Goal: Task Accomplishment & Management: Use online tool/utility

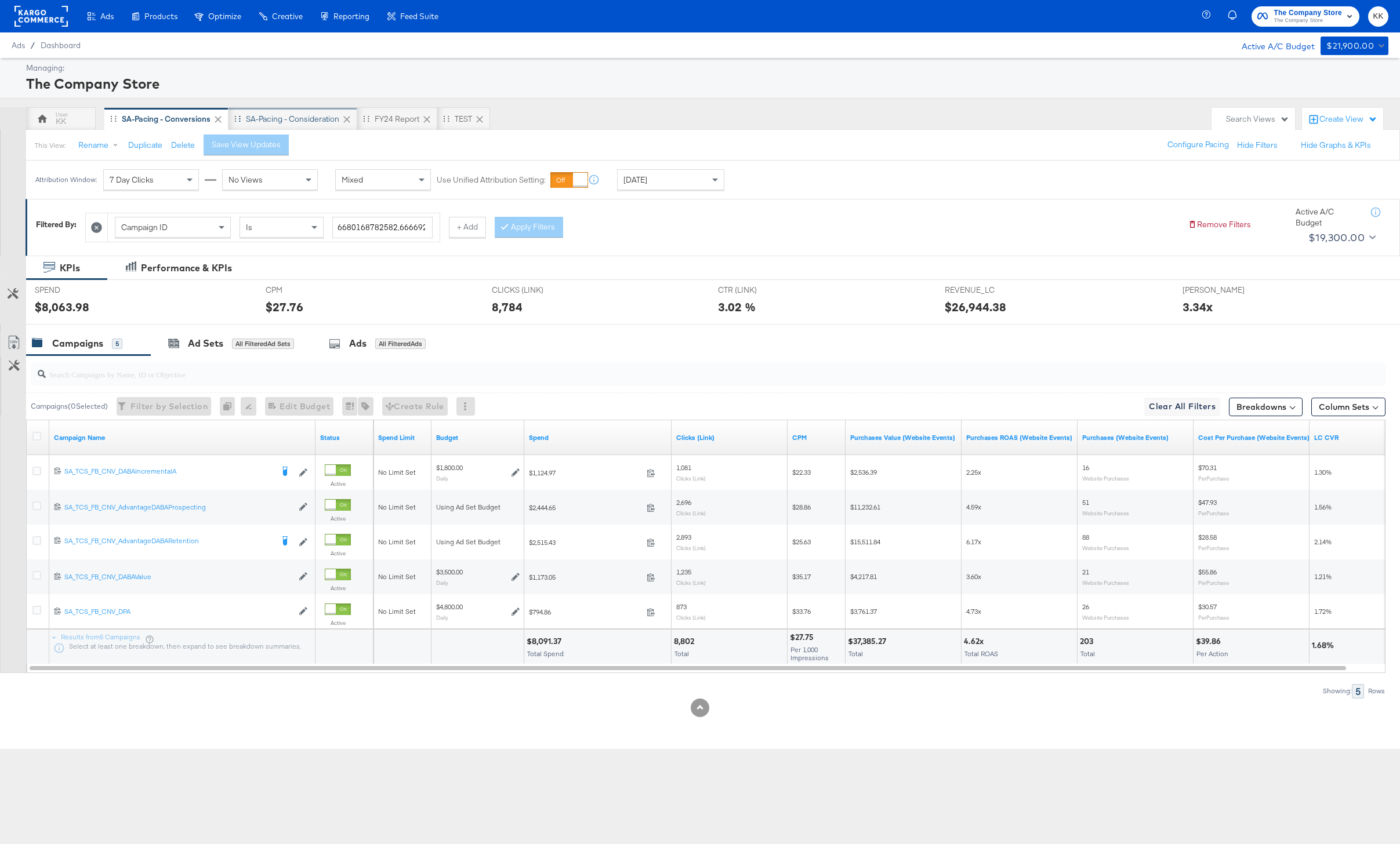
click at [299, 126] on div "SA-Pacing - Consideration" at bounding box center [292, 118] width 129 height 23
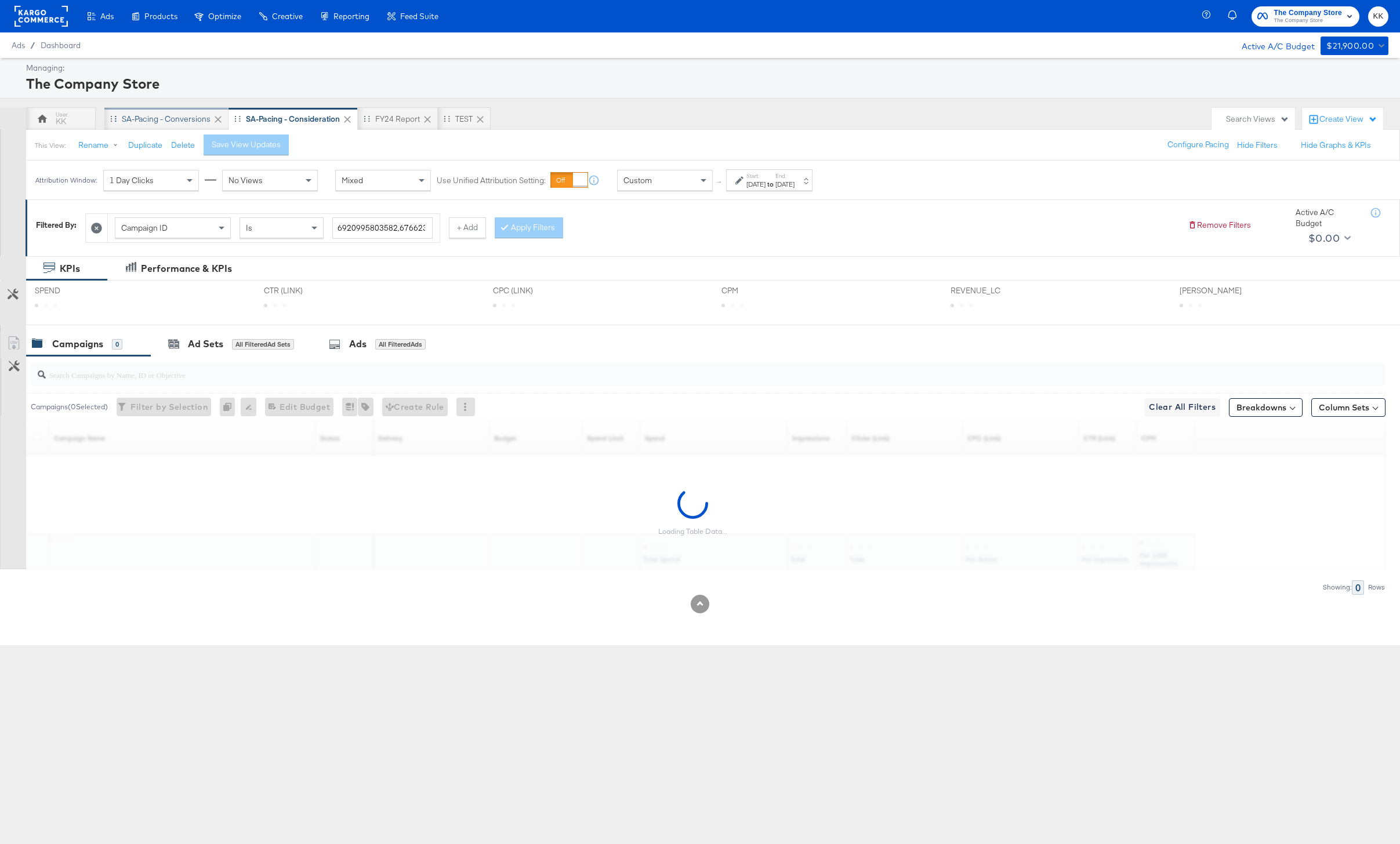
click at [158, 123] on div "SA-Pacing - Conversions" at bounding box center [166, 119] width 89 height 11
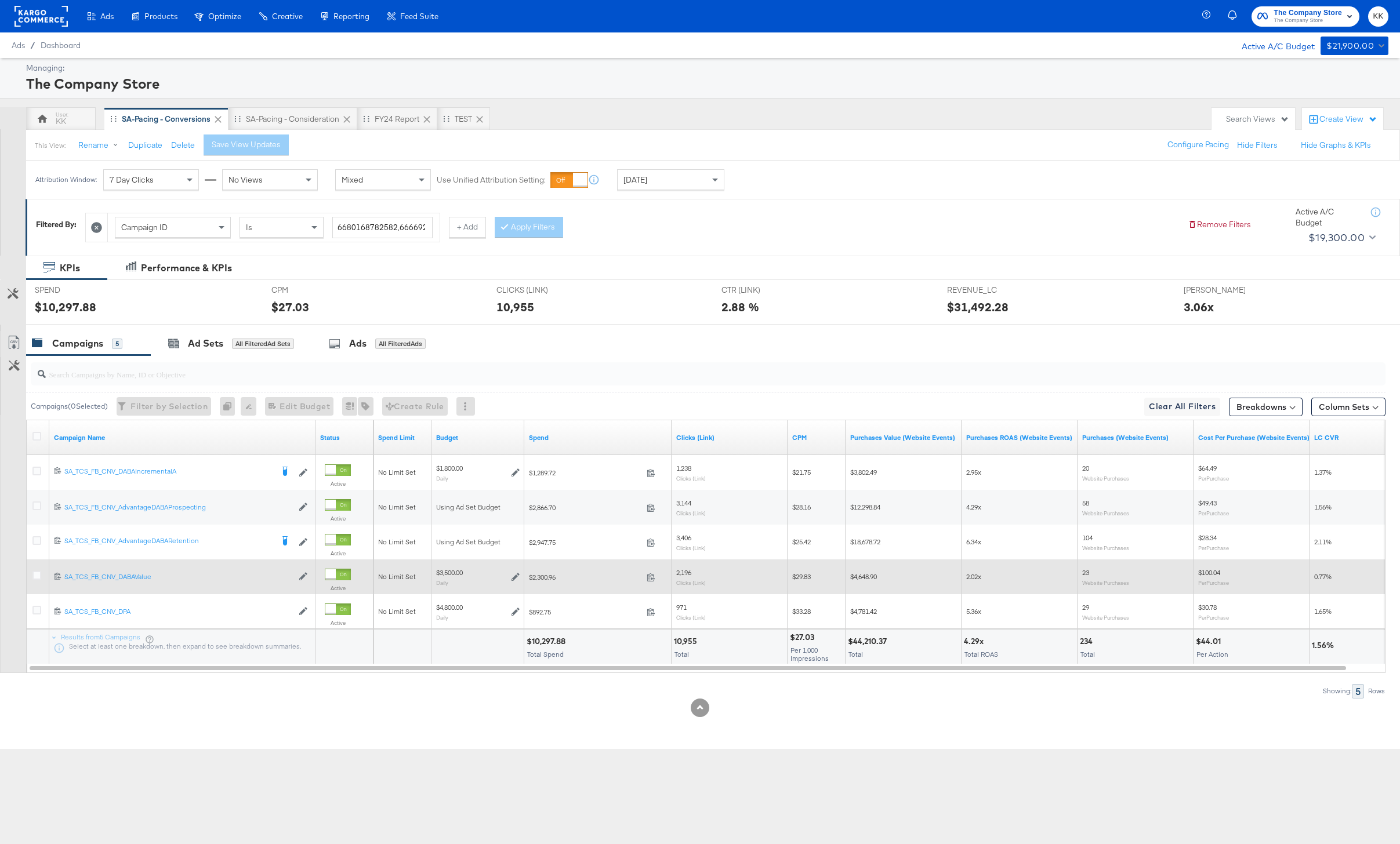
click at [35, 569] on div at bounding box center [39, 577] width 21 height 21
click at [35, 572] on icon at bounding box center [37, 575] width 9 height 9
click at [0, 0] on input "checkbox" at bounding box center [0, 0] width 0 height 0
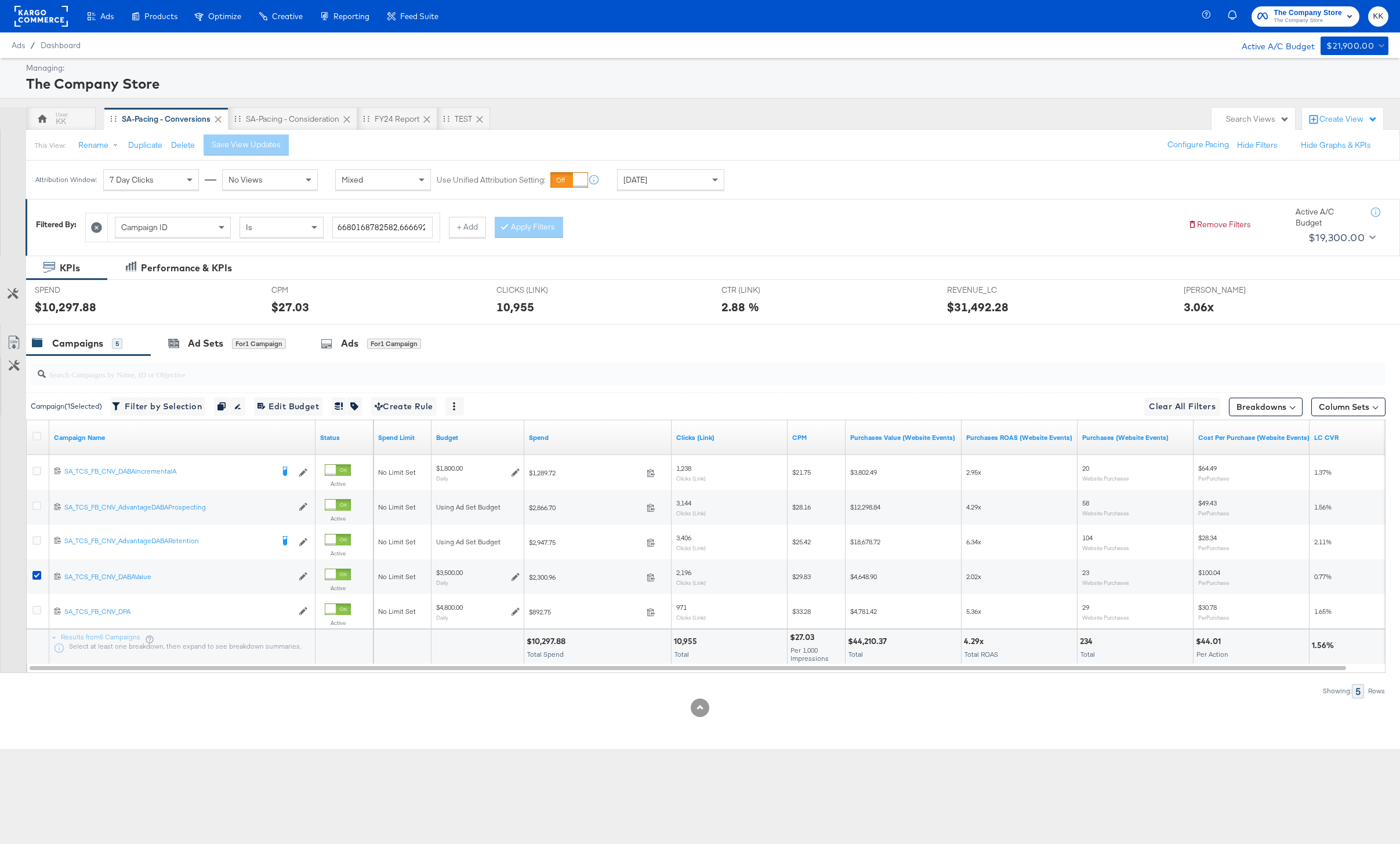
click at [243, 326] on div at bounding box center [700, 329] width 1400 height 9
click at [241, 338] on span "for 1 Campaign" at bounding box center [259, 343] width 54 height 11
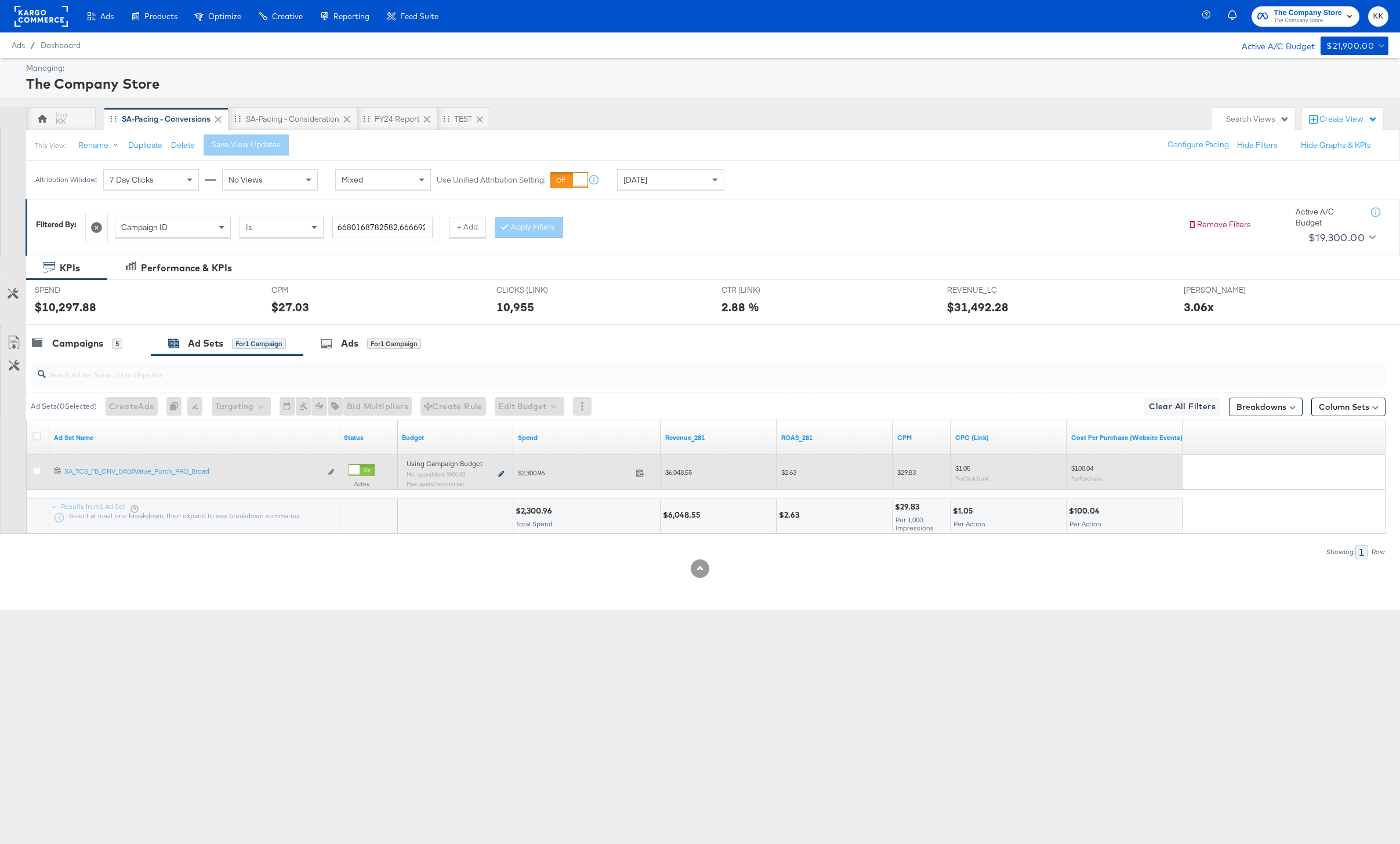
click at [498, 474] on icon at bounding box center [501, 474] width 6 height 6
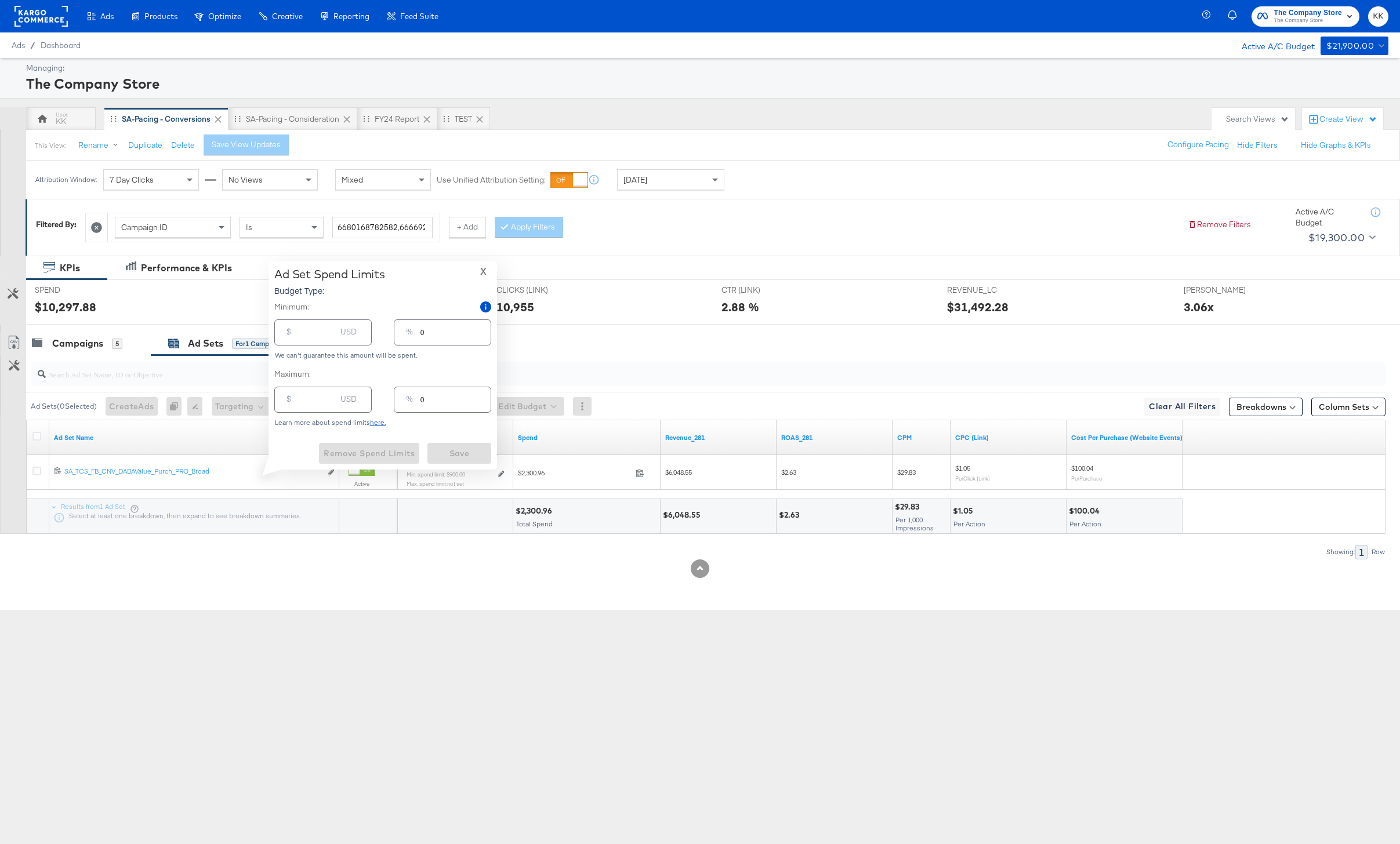
type input "900.00"
type input "26"
click at [296, 394] on div "$ USD" at bounding box center [323, 400] width 98 height 26
type input "30"
type input "1"
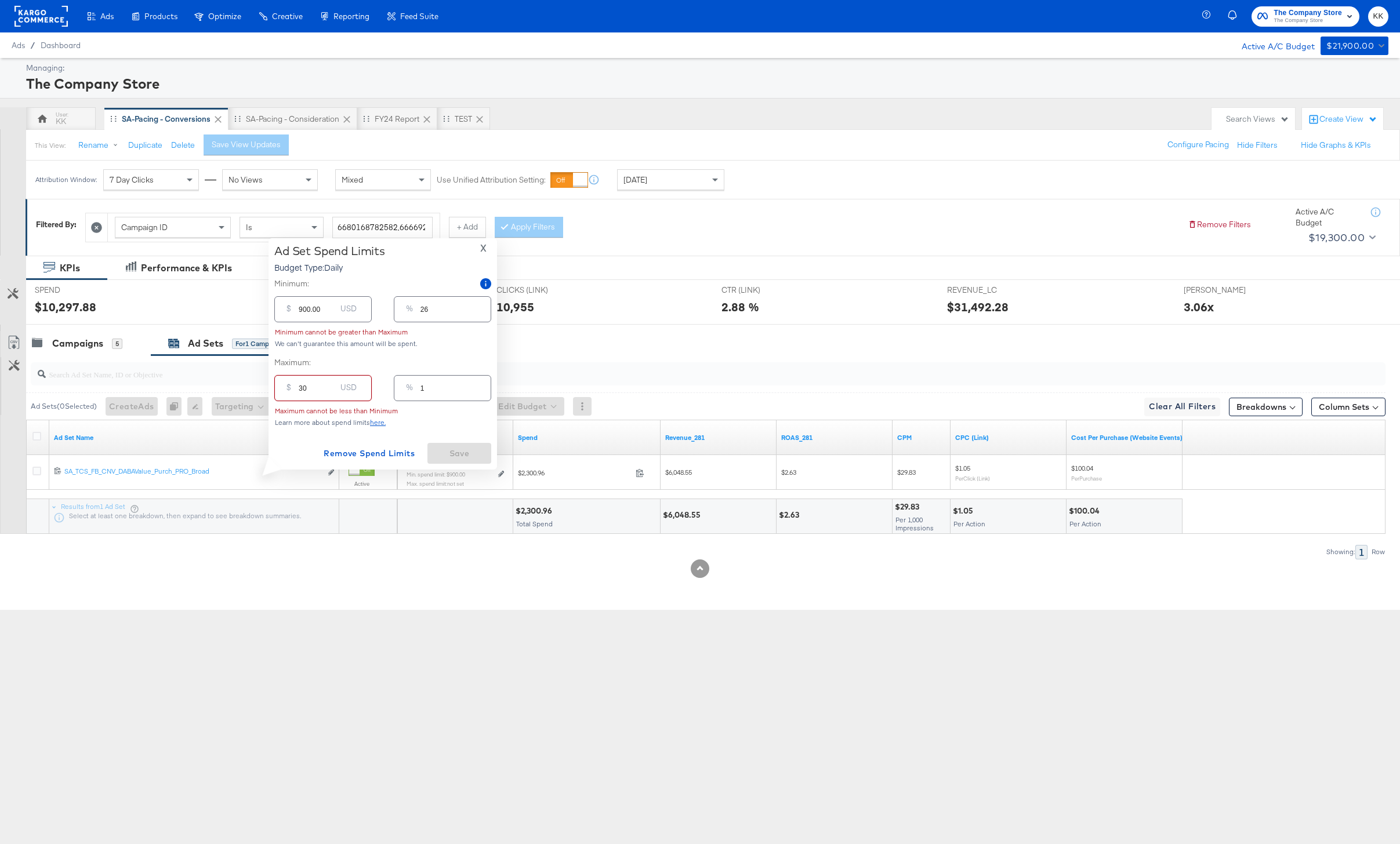
type input "300"
type input "9"
type input "3000"
type input "86"
type input "300"
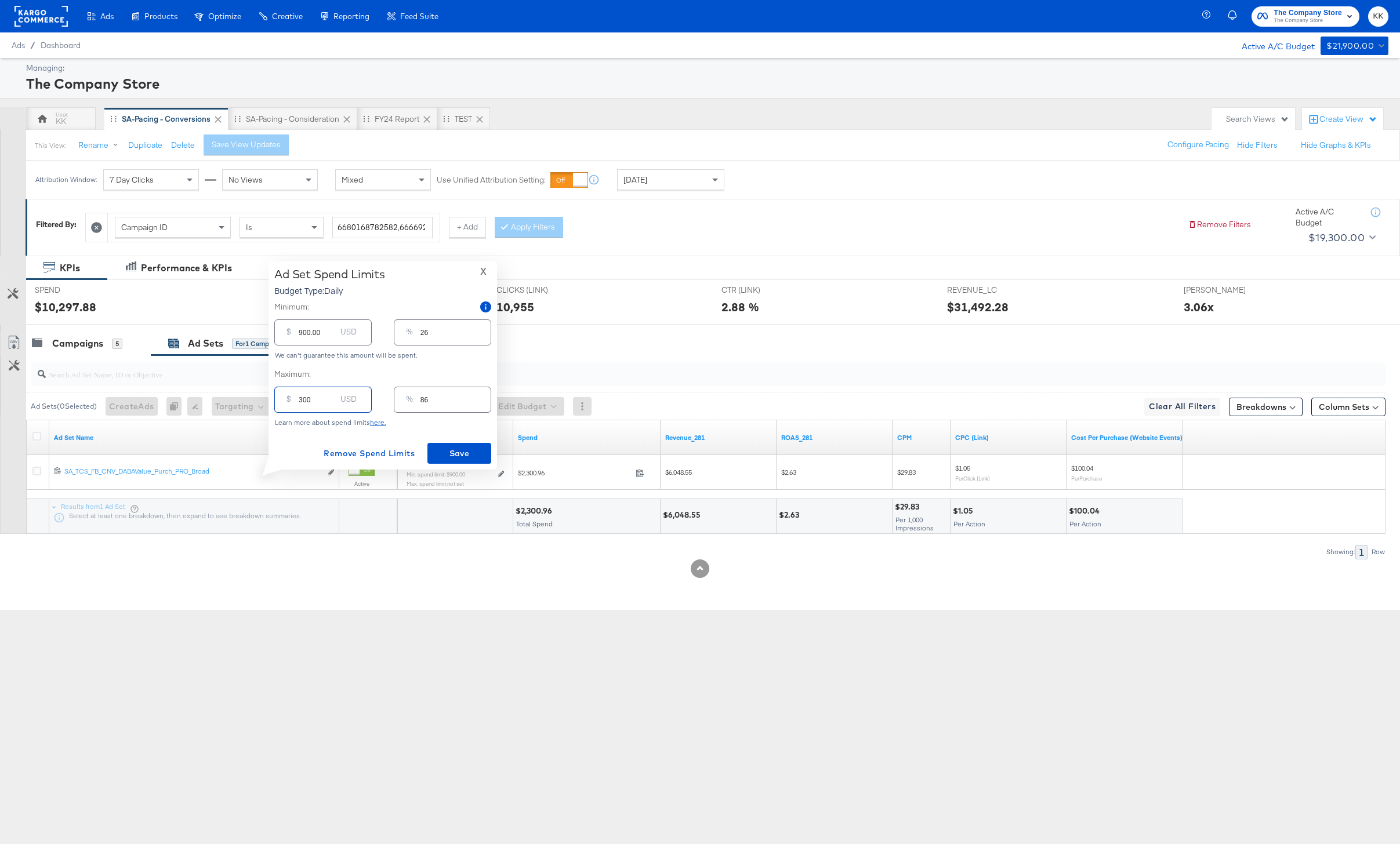
type input "9"
type input "30"
type input "1"
type input "3"
type input "0"
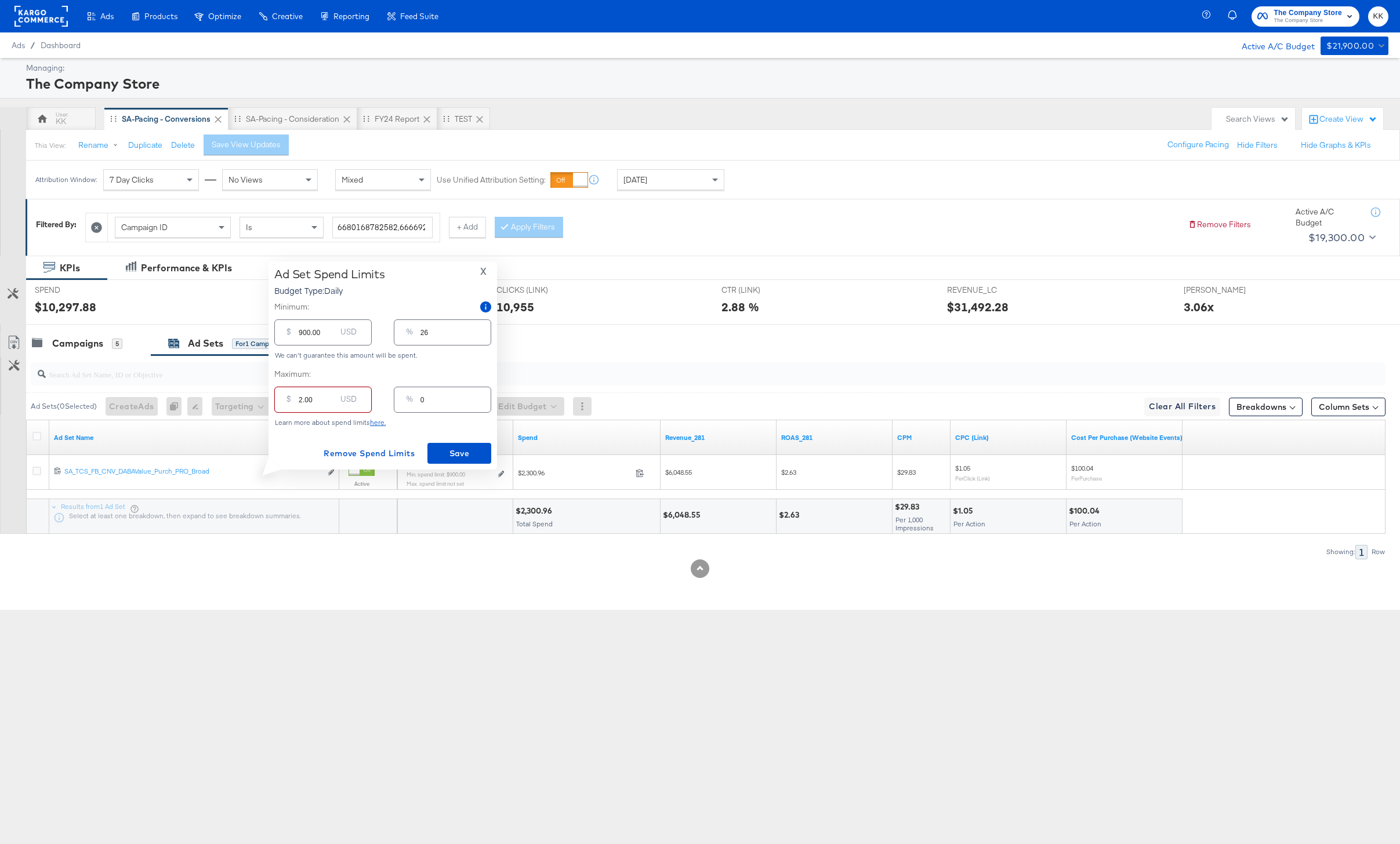
type input "28.00"
type input "1"
type input "280.00"
type input "8"
type input "2800.00"
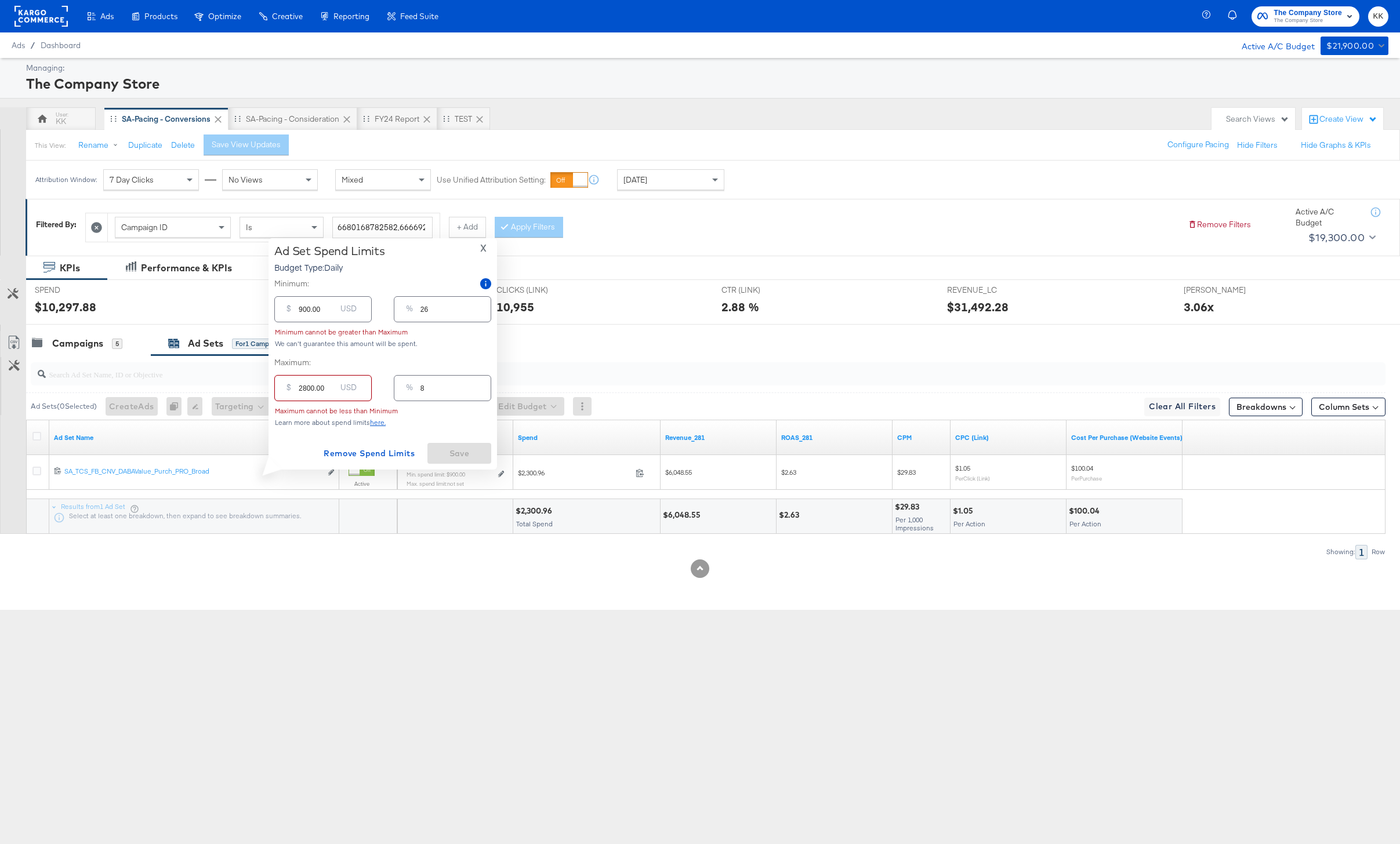
type input "80"
type input "2800.00"
click at [304, 333] on input "900.00" at bounding box center [317, 328] width 37 height 25
type input "90.00"
type input "3"
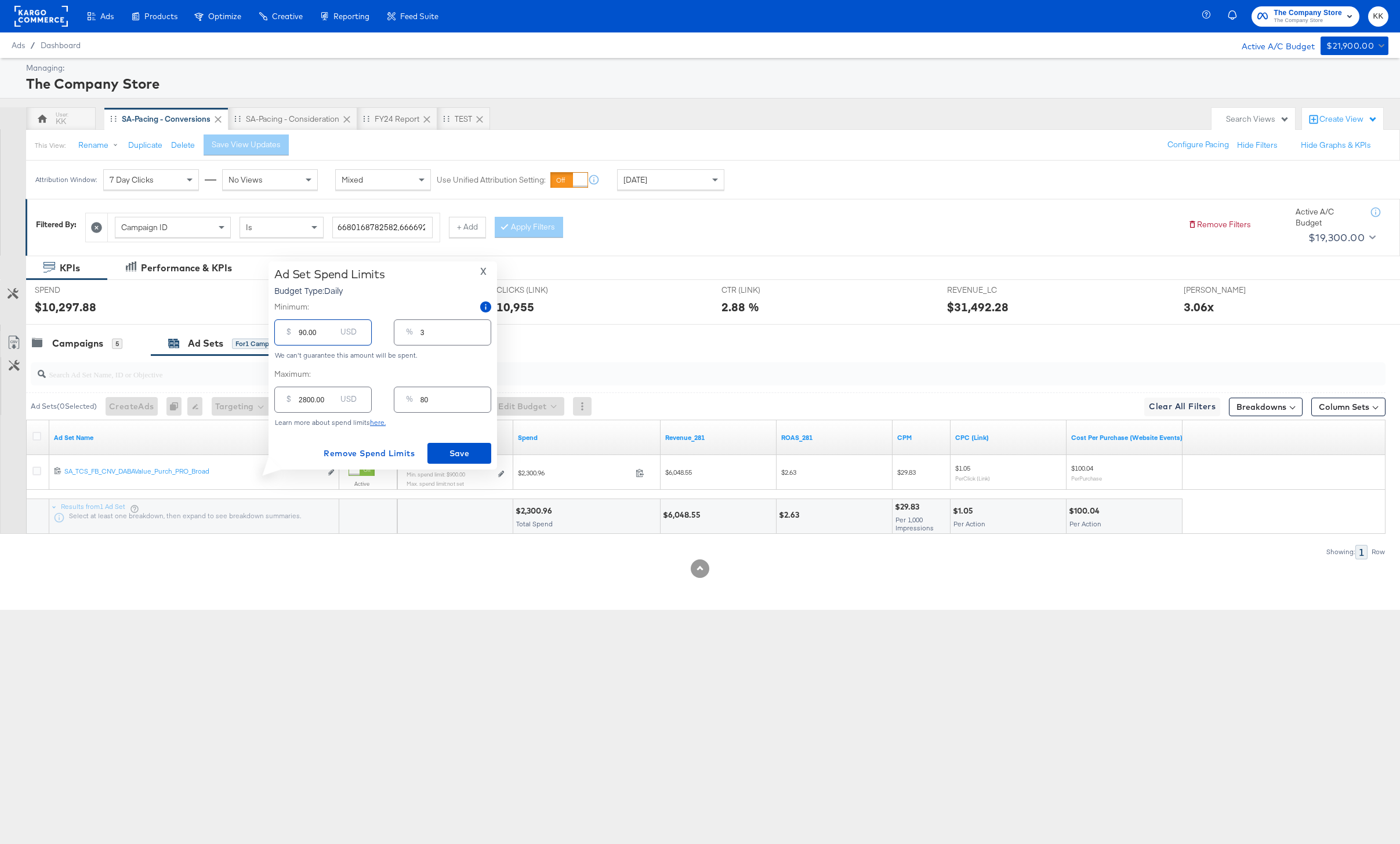
type input "0.00"
type input "0"
type input "40.00"
type input "1"
type input "400.00"
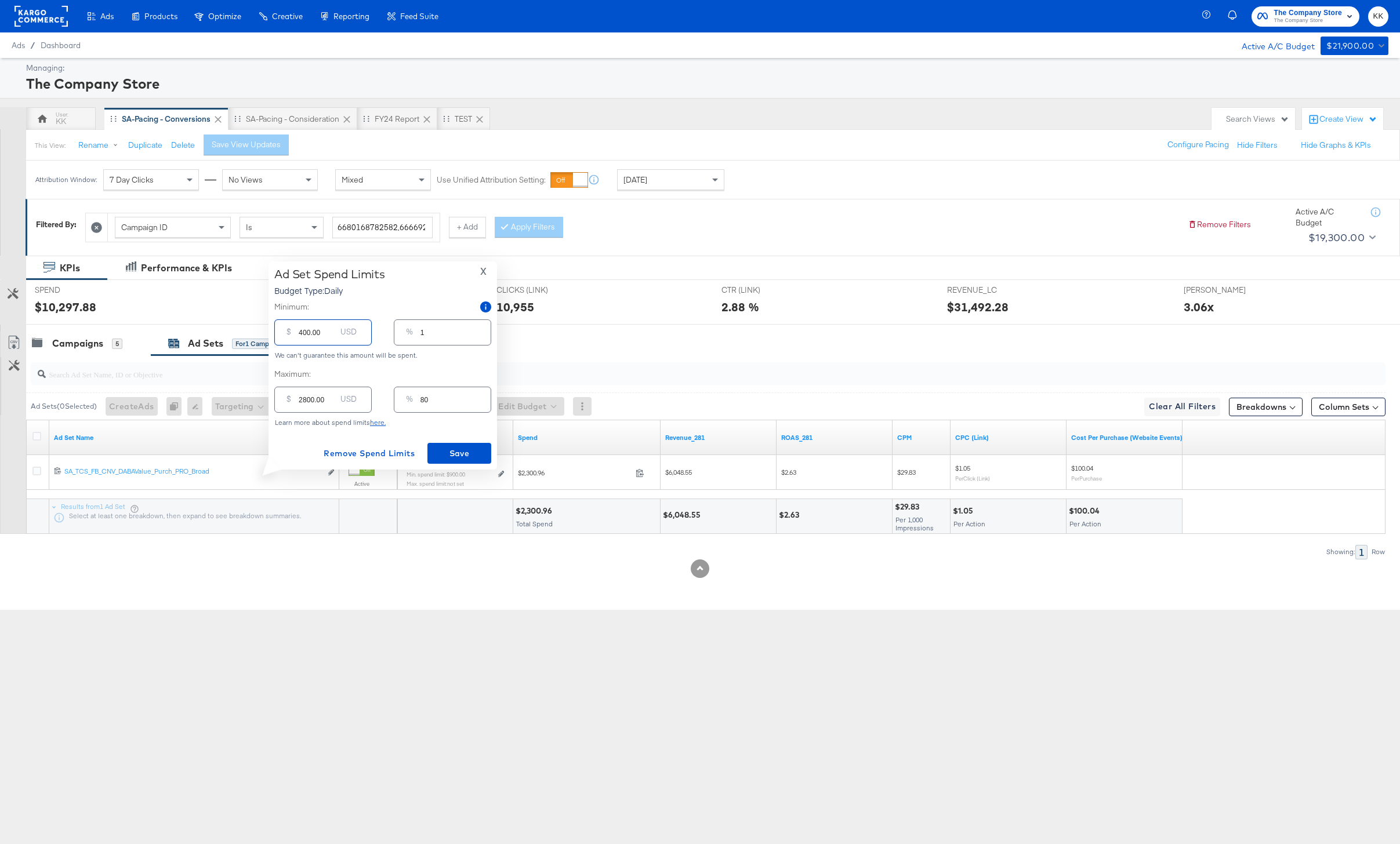
type input "11"
type input "400.00"
click at [462, 445] on button "Save" at bounding box center [459, 453] width 64 height 21
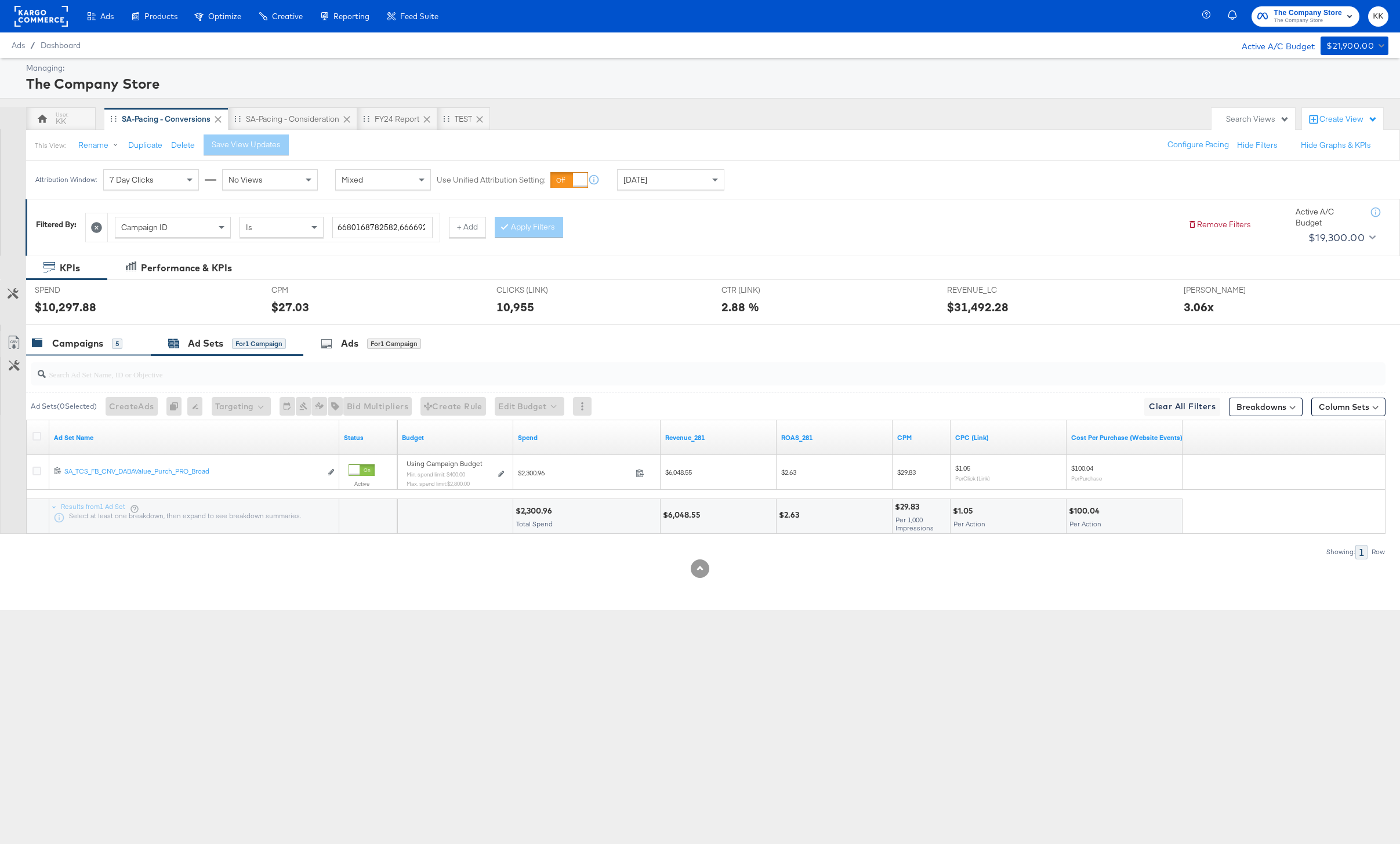
click at [77, 345] on div "Campaigns" at bounding box center [78, 343] width 51 height 13
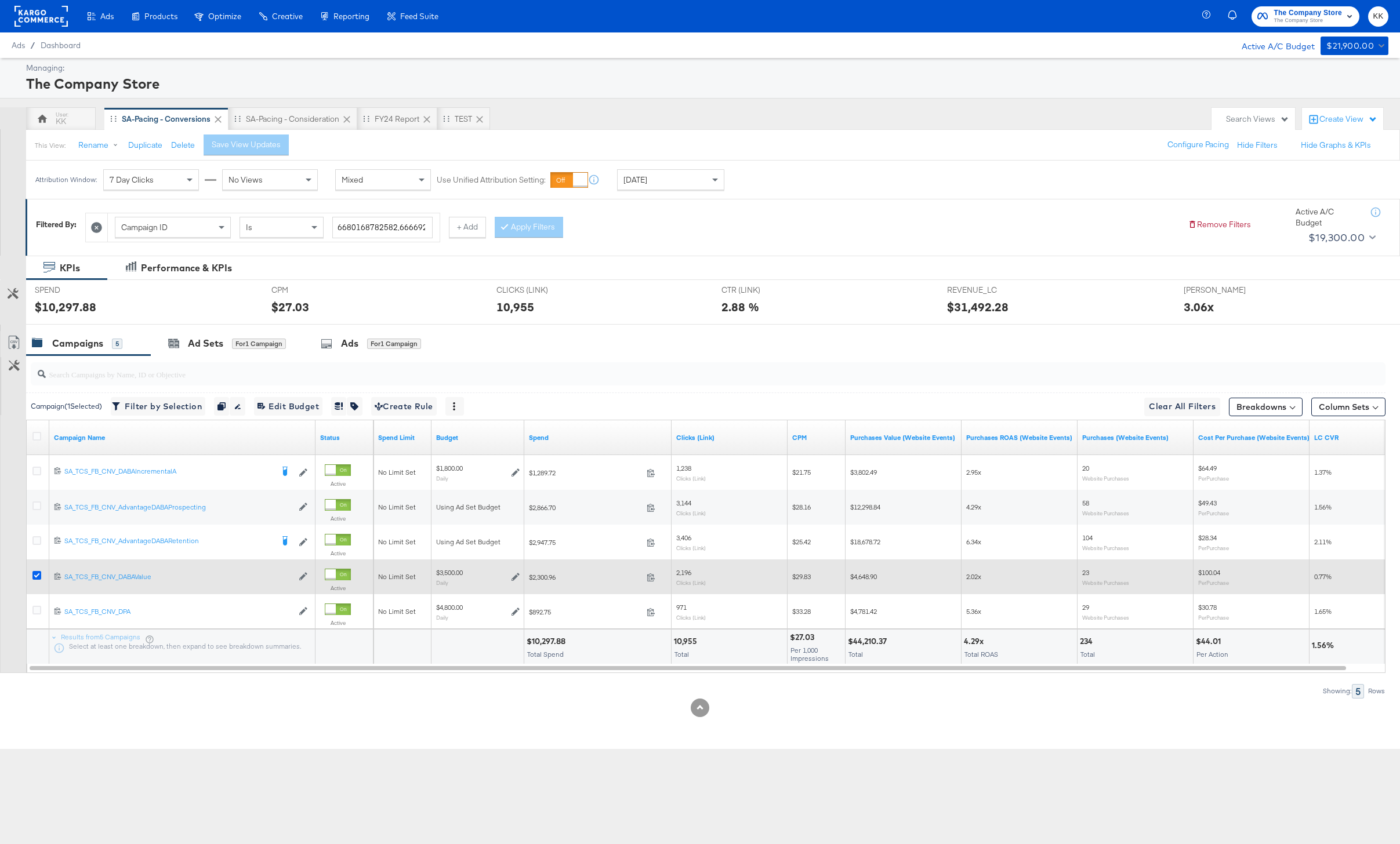
click at [38, 575] on icon at bounding box center [37, 575] width 9 height 9
click at [0, 0] on input "checkbox" at bounding box center [0, 0] width 0 height 0
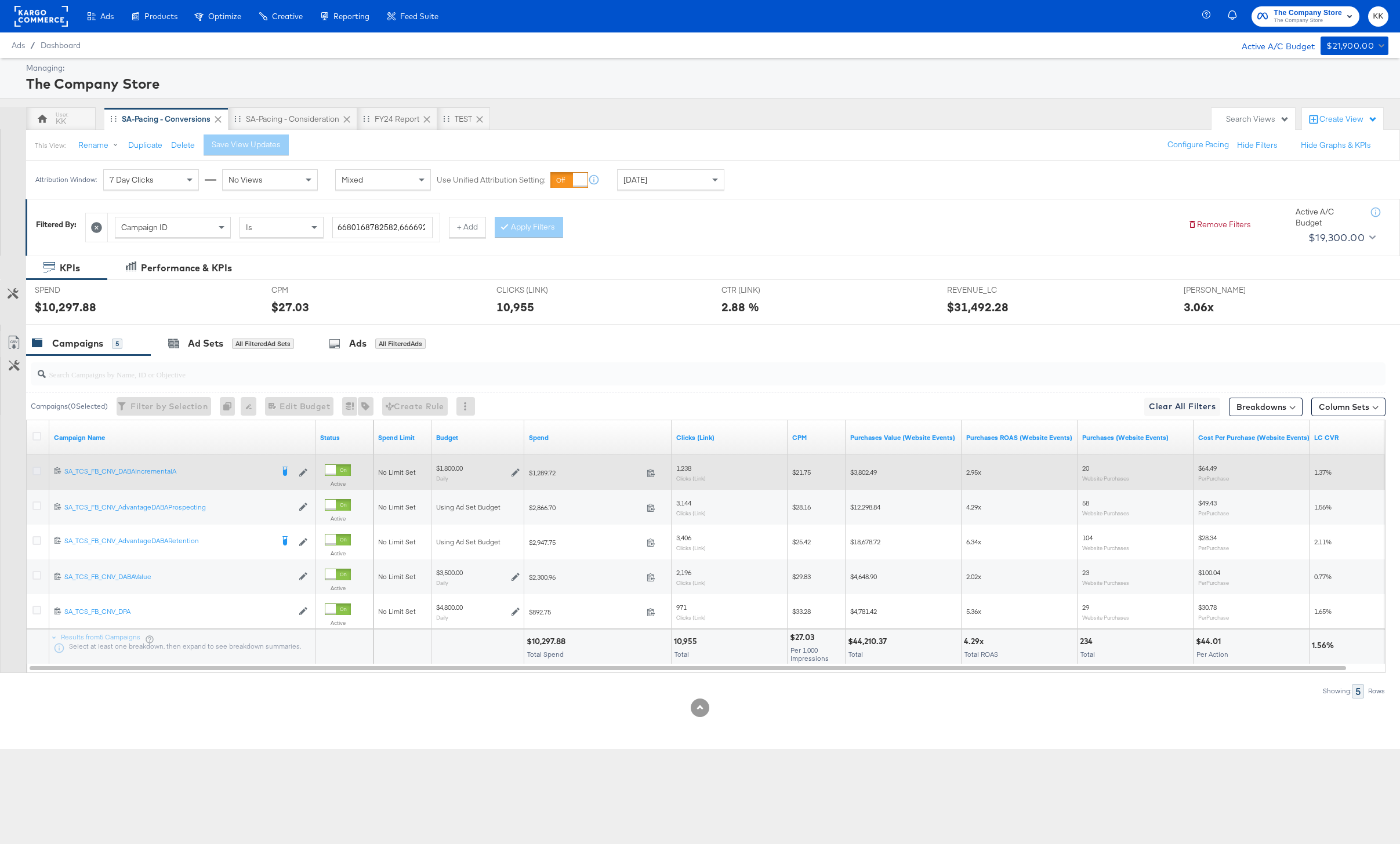
click at [37, 474] on icon at bounding box center [37, 471] width 9 height 9
click at [0, 0] on input "checkbox" at bounding box center [0, 0] width 0 height 0
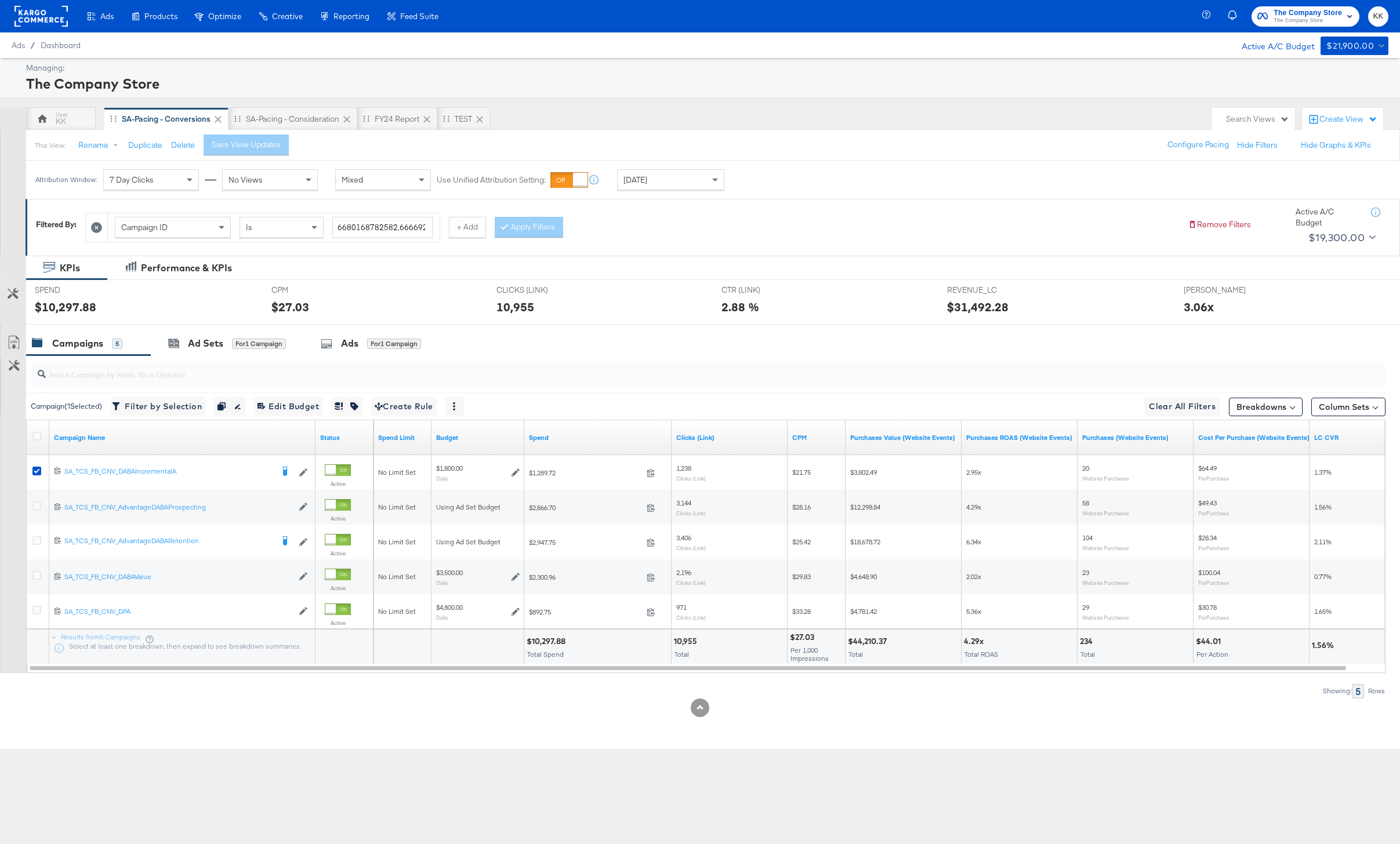
click at [253, 356] on div at bounding box center [706, 374] width 1360 height 37
click at [244, 348] on div "for 1 Campaign" at bounding box center [259, 343] width 54 height 11
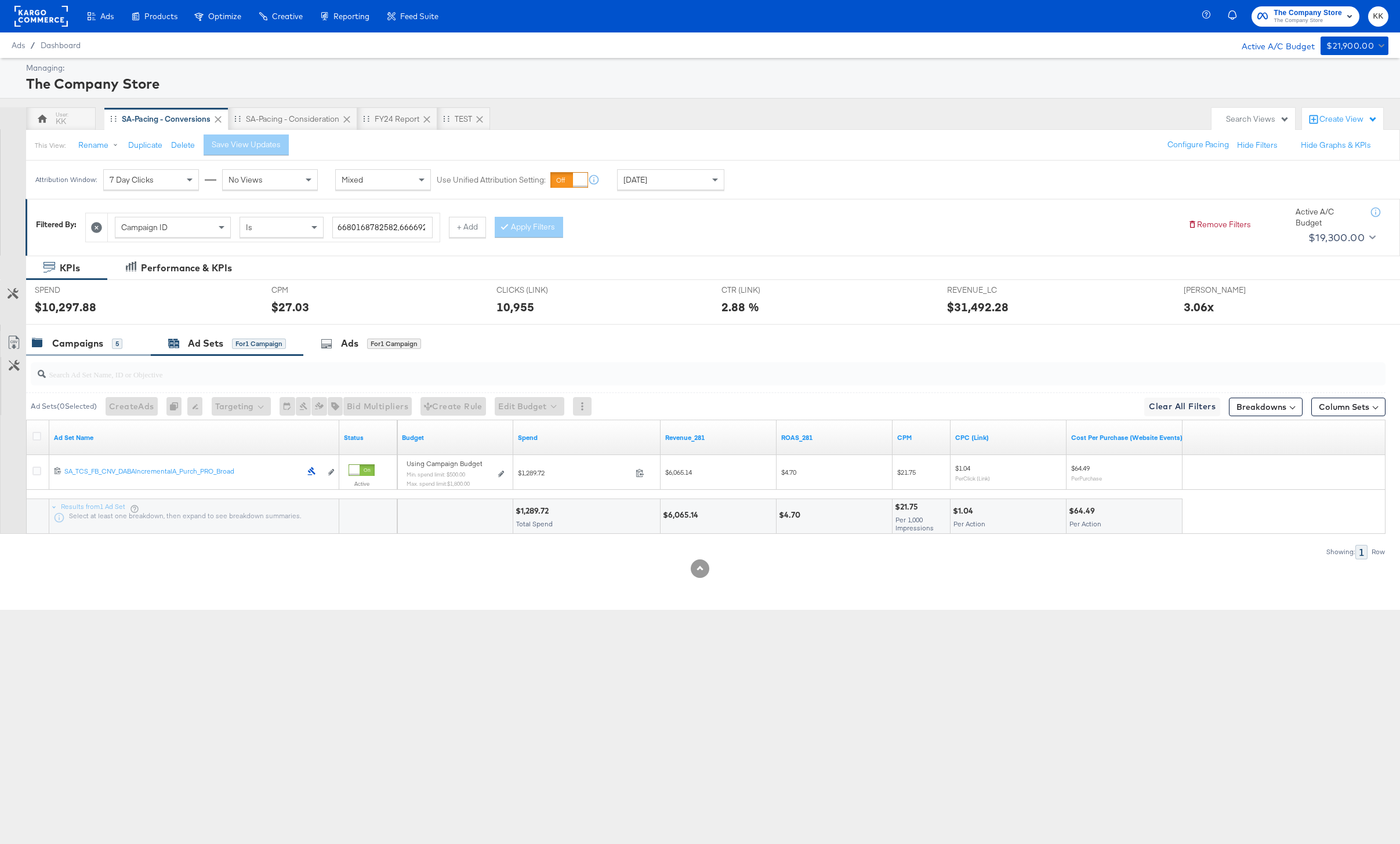
click at [94, 354] on div "Campaigns 5" at bounding box center [88, 343] width 124 height 25
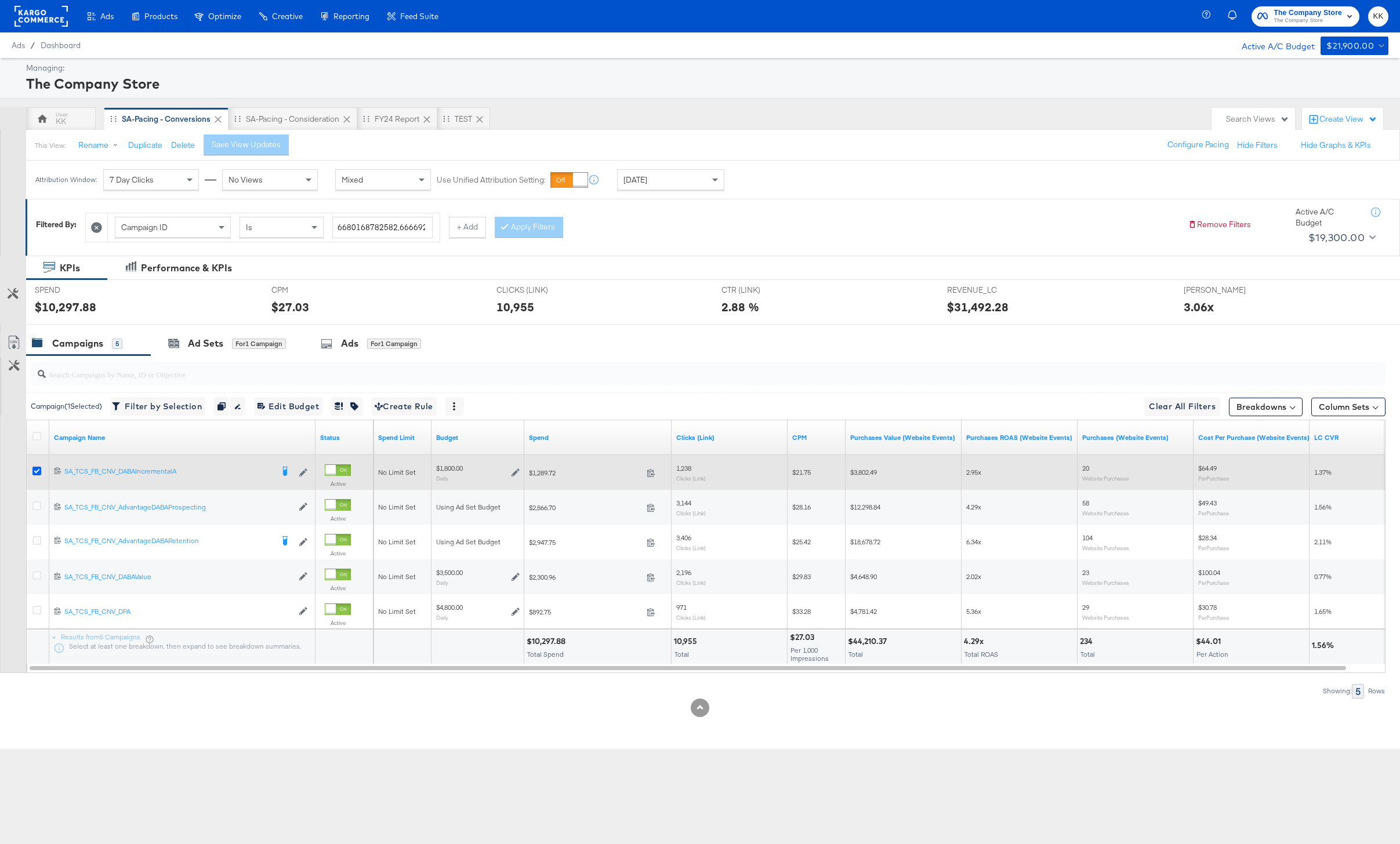
click at [38, 474] on icon at bounding box center [37, 471] width 9 height 9
click at [0, 0] on input "checkbox" at bounding box center [0, 0] width 0 height 0
click at [37, 467] on icon at bounding box center [37, 471] width 9 height 9
click at [0, 0] on input "checkbox" at bounding box center [0, 0] width 0 height 0
click at [36, 469] on icon at bounding box center [37, 471] width 9 height 9
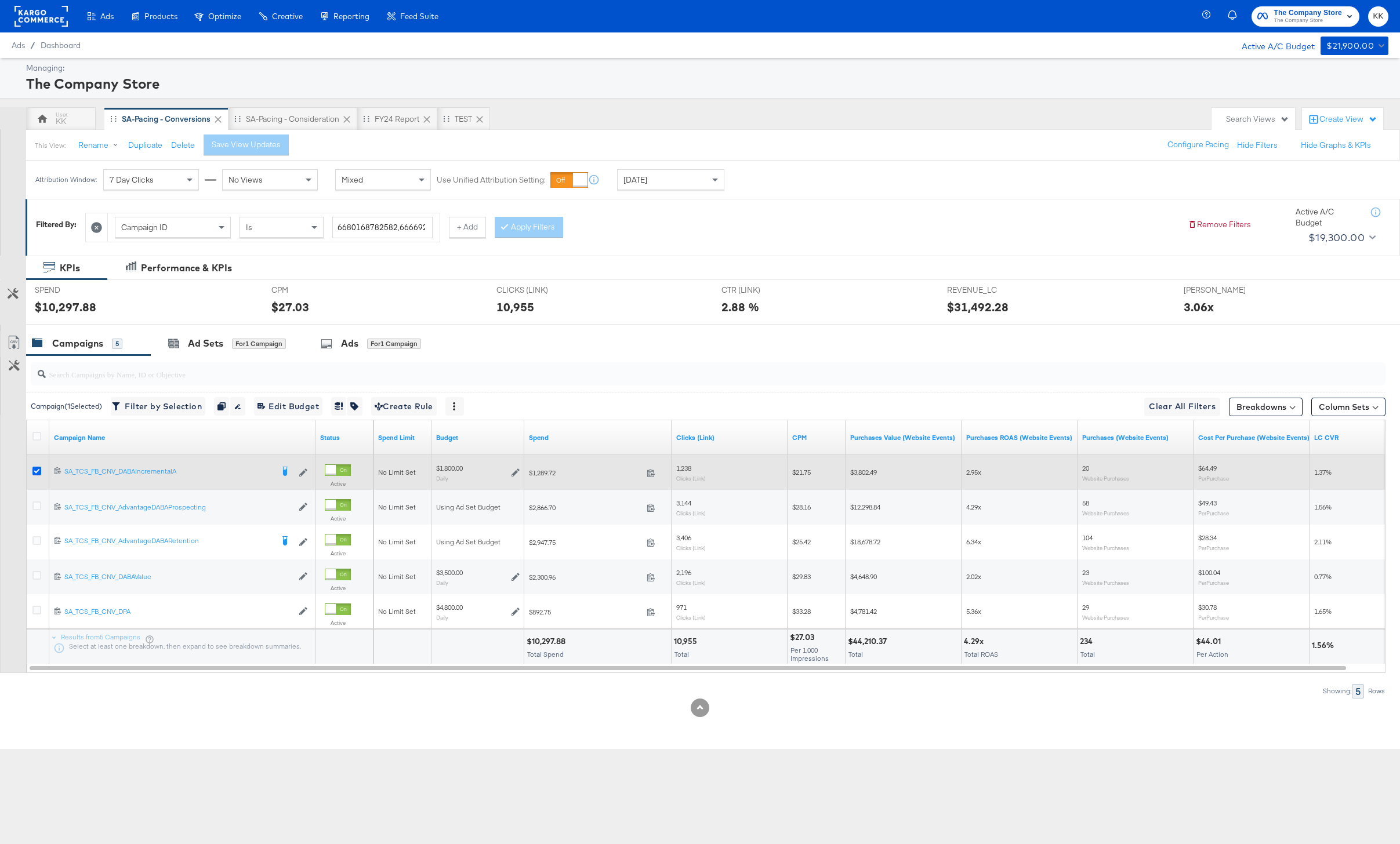
click at [0, 0] on input "checkbox" at bounding box center [0, 0] width 0 height 0
